Goal: Task Accomplishment & Management: Complete application form

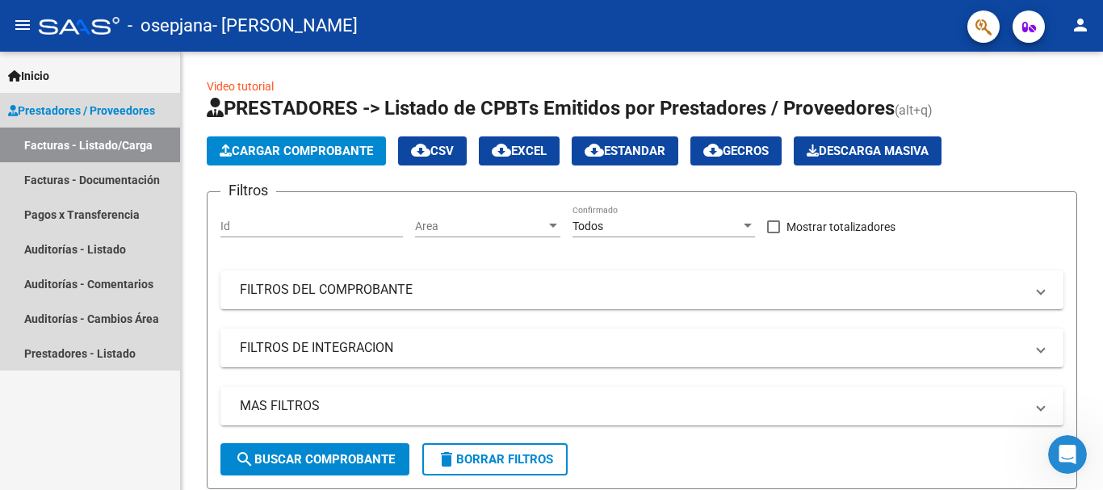
click at [110, 150] on link "Facturas - Listado/Carga" at bounding box center [90, 145] width 180 height 35
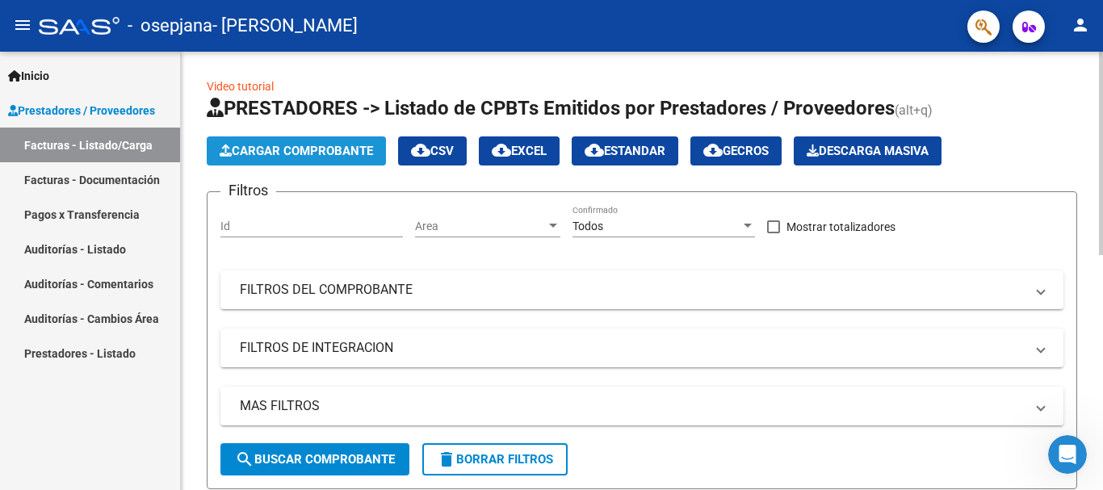
click at [287, 146] on span "Cargar Comprobante" at bounding box center [296, 151] width 153 height 15
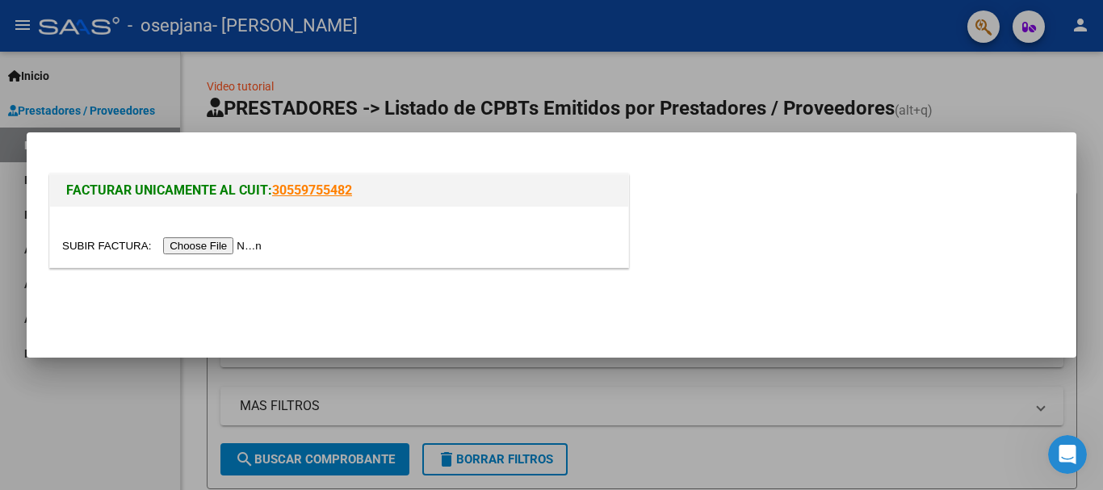
click at [216, 248] on input "file" at bounding box center [164, 245] width 204 height 17
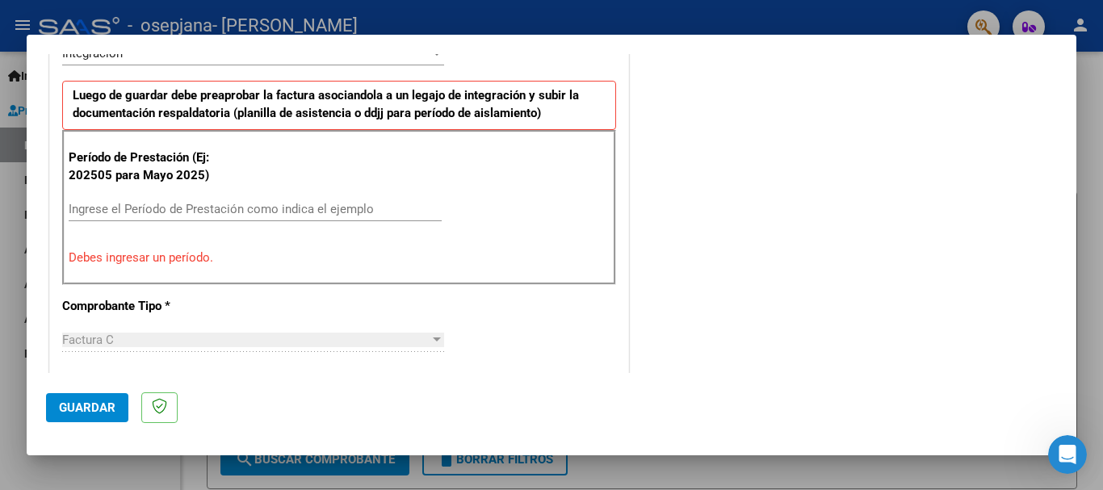
scroll to position [411, 0]
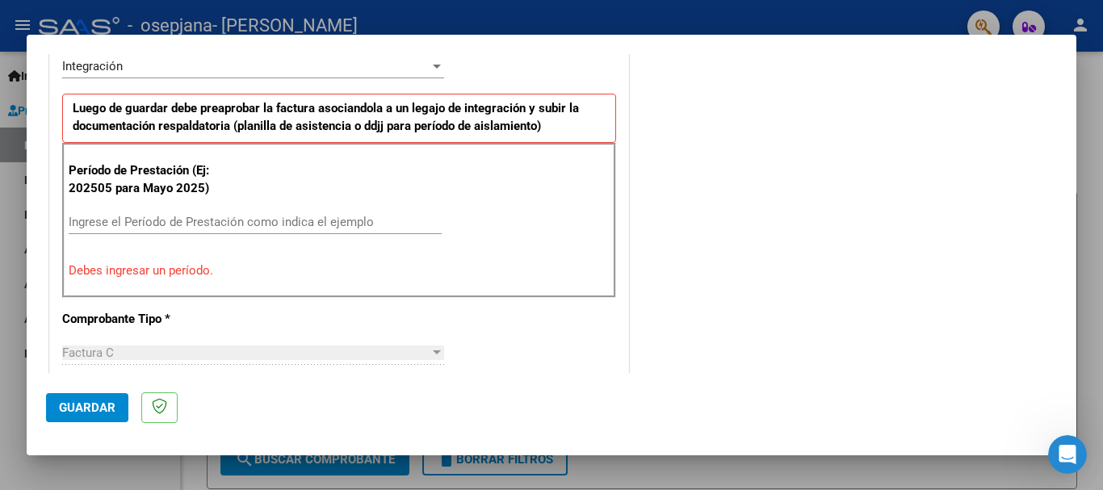
click at [198, 220] on input "Ingrese el Período de Prestación como indica el ejemplo" at bounding box center [255, 222] width 373 height 15
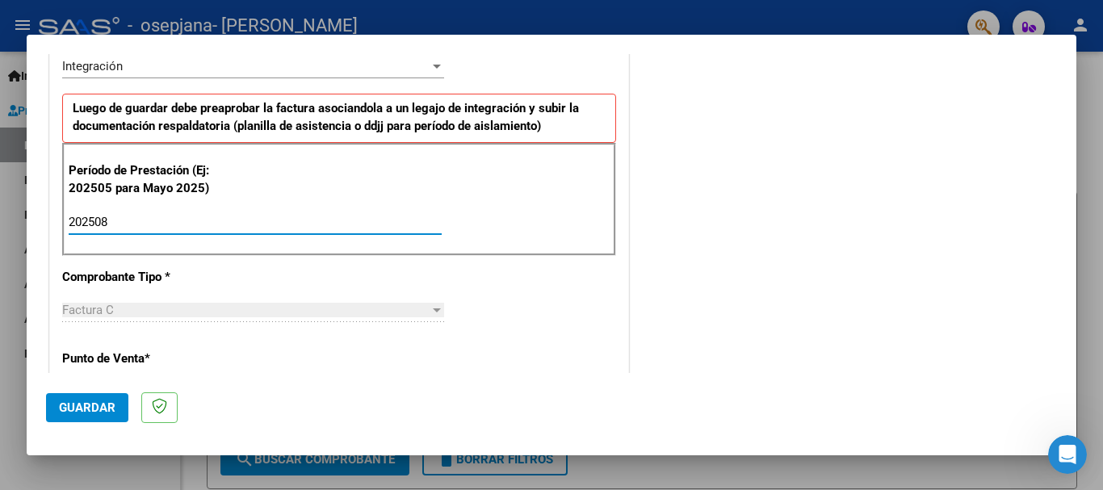
type input "202508"
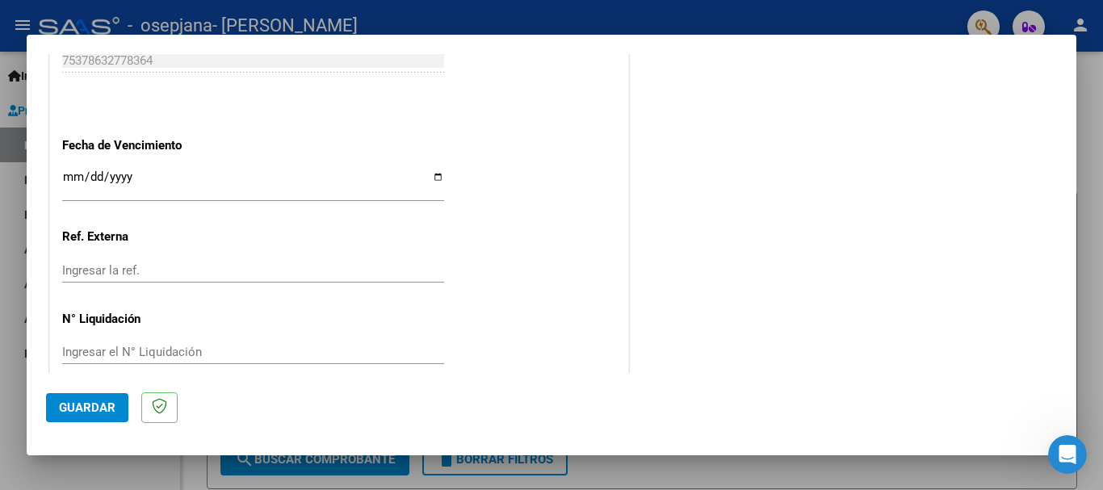
scroll to position [1102, 0]
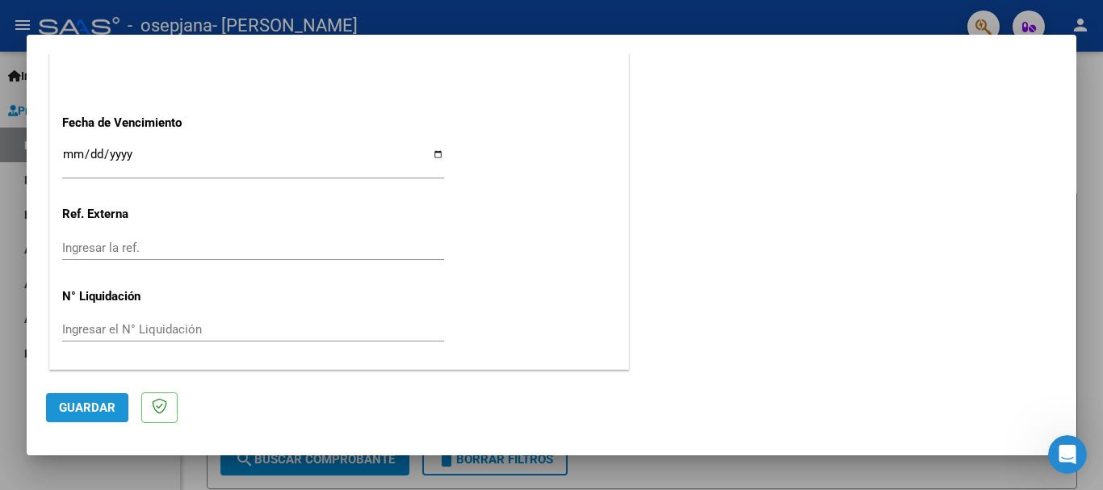
click at [89, 417] on button "Guardar" at bounding box center [87, 407] width 82 height 29
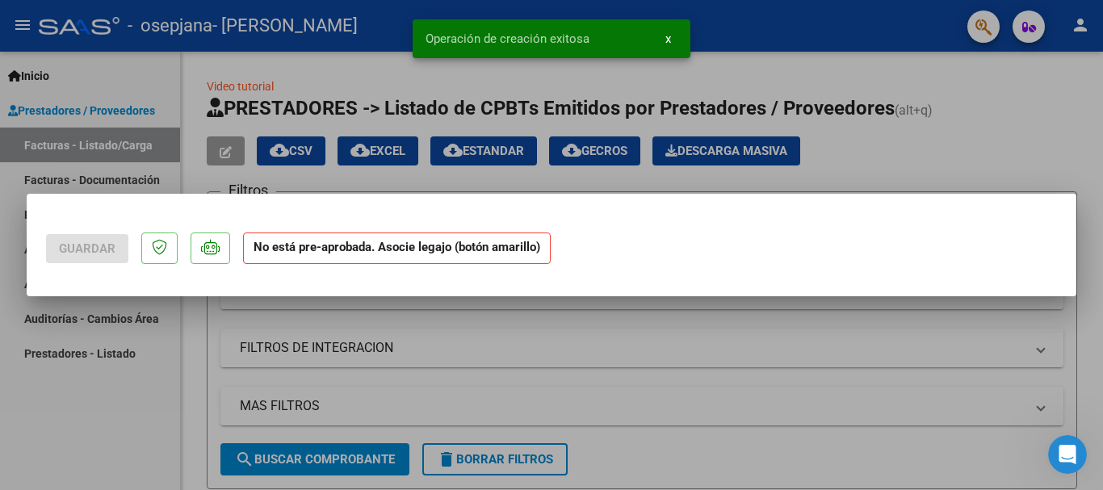
scroll to position [0, 0]
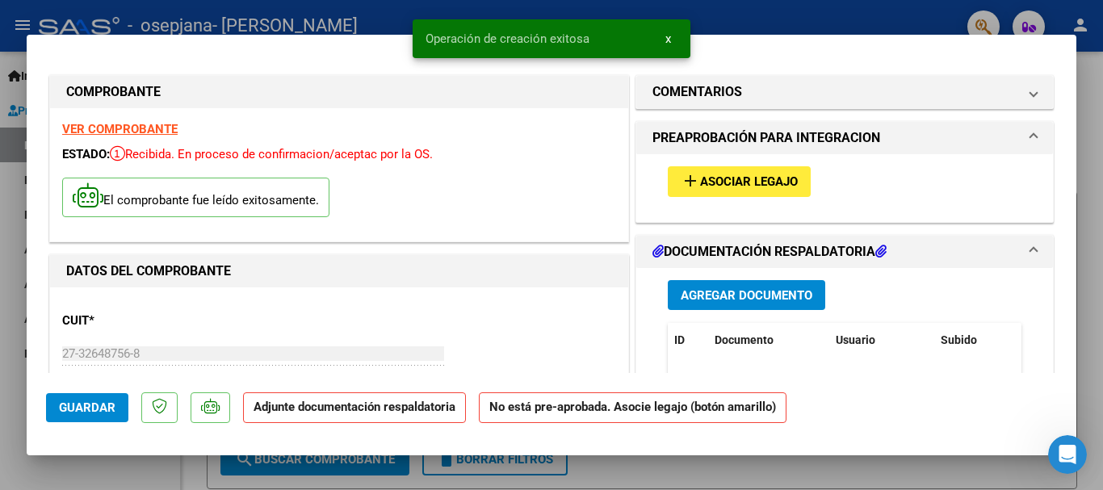
click at [700, 178] on span "Asociar Legajo" at bounding box center [749, 182] width 98 height 15
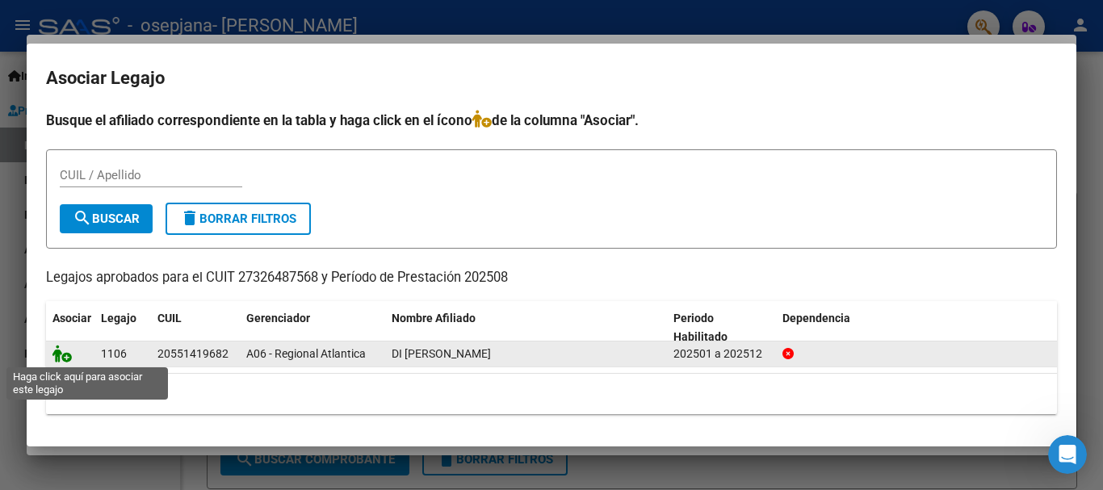
click at [65, 359] on icon at bounding box center [61, 354] width 19 height 18
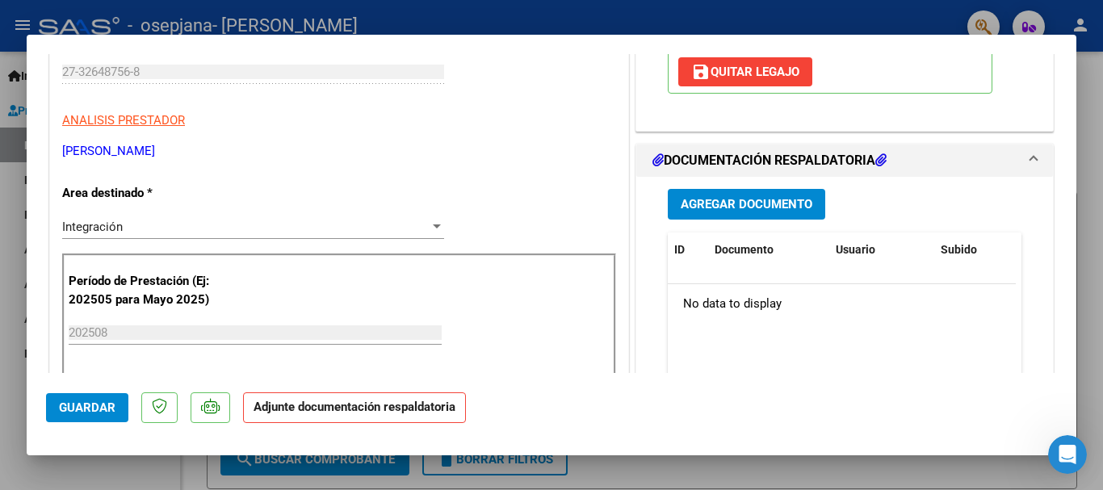
scroll to position [286, 0]
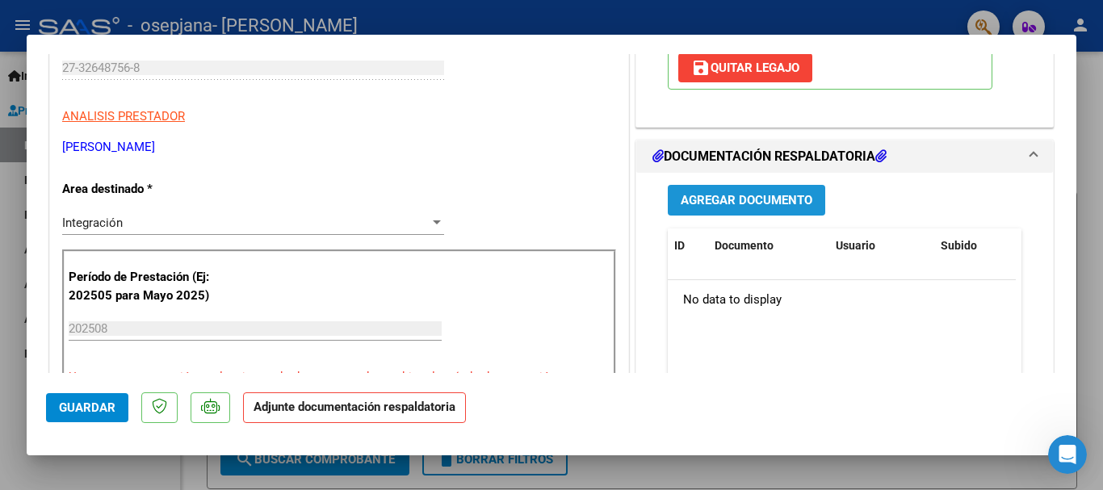
click at [775, 200] on span "Agregar Documento" at bounding box center [747, 201] width 132 height 15
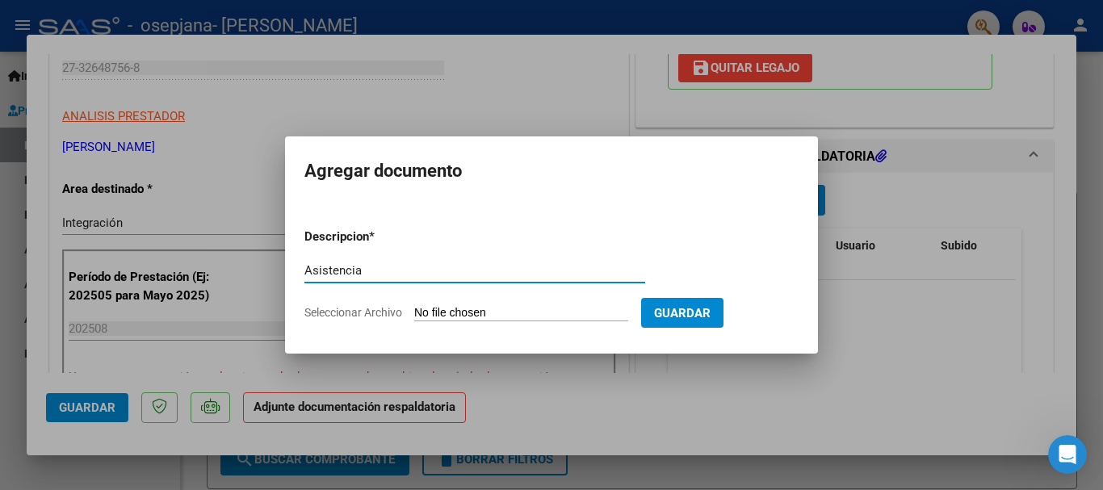
type input "Asistencia"
click at [342, 314] on span "Seleccionar Archivo" at bounding box center [353, 312] width 98 height 13
click at [414, 314] on input "Seleccionar Archivo" at bounding box center [521, 313] width 214 height 15
type input "C:\fakepath\Asistencia Di Biteto agosto.jpeg"
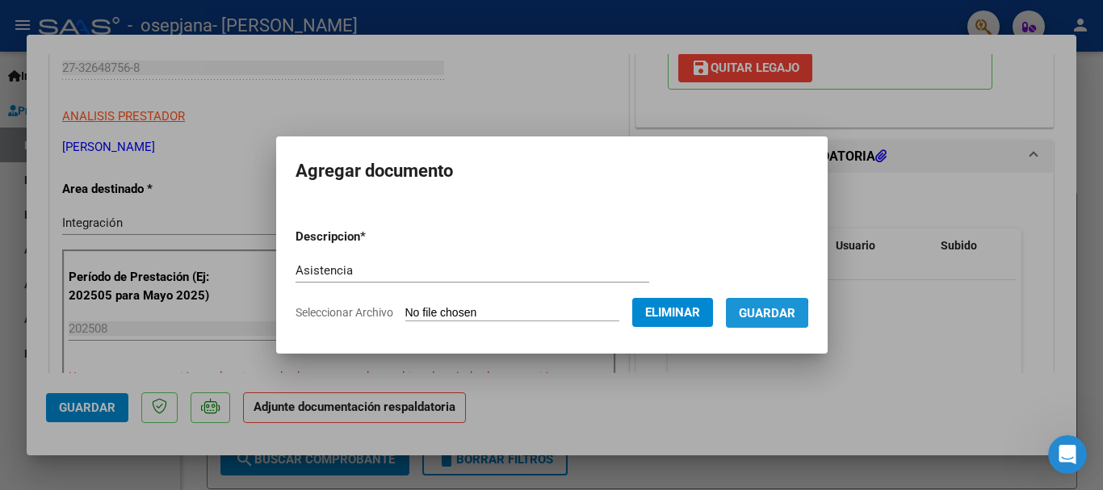
click at [737, 316] on button "Guardar" at bounding box center [767, 313] width 82 height 30
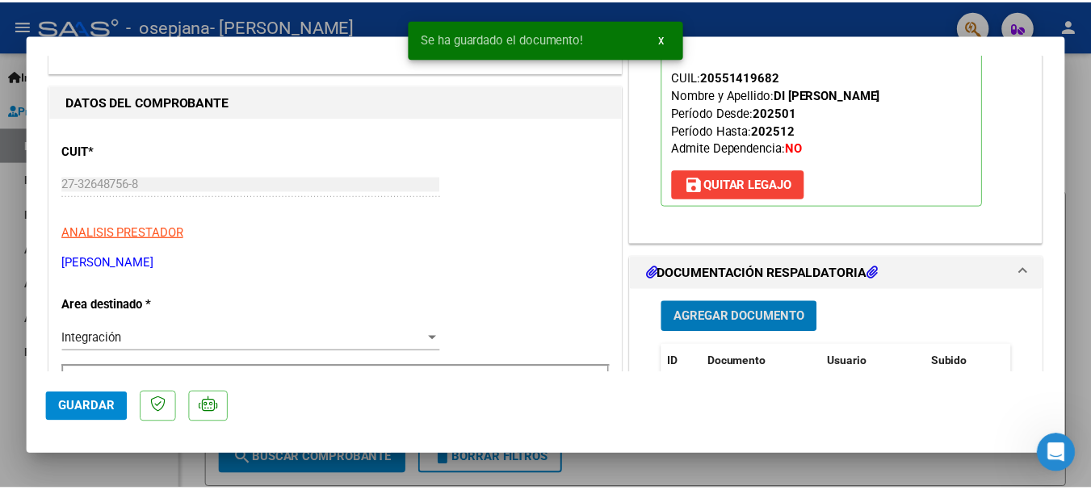
scroll to position [0, 0]
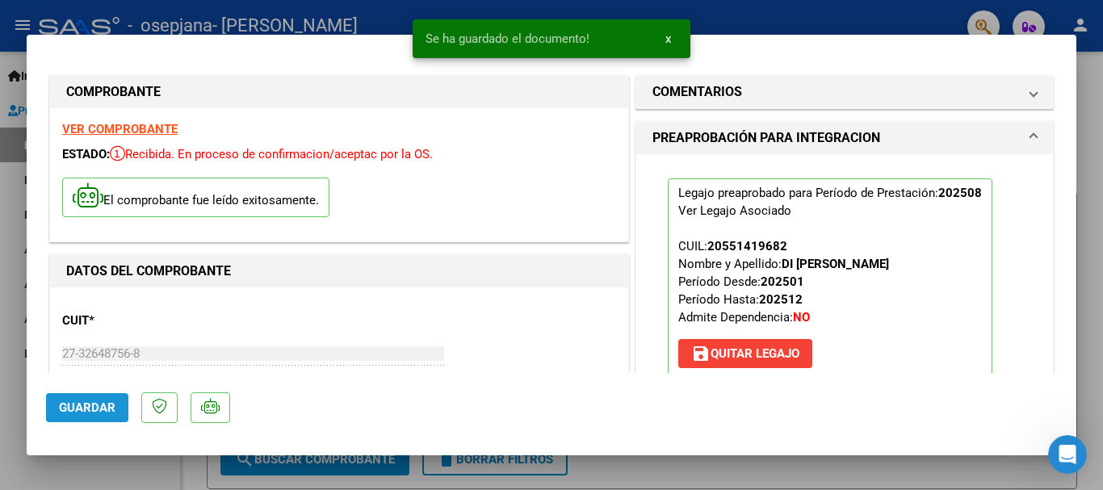
click at [112, 402] on span "Guardar" at bounding box center [87, 407] width 57 height 15
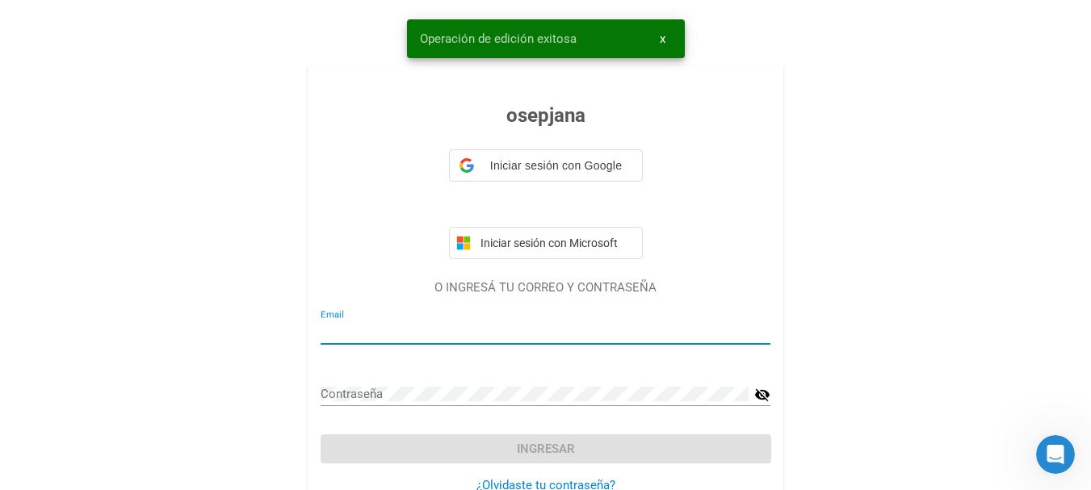
type input "[EMAIL_ADDRESS][PERSON_NAME][DOMAIN_NAME]"
